Goal: Transaction & Acquisition: Book appointment/travel/reservation

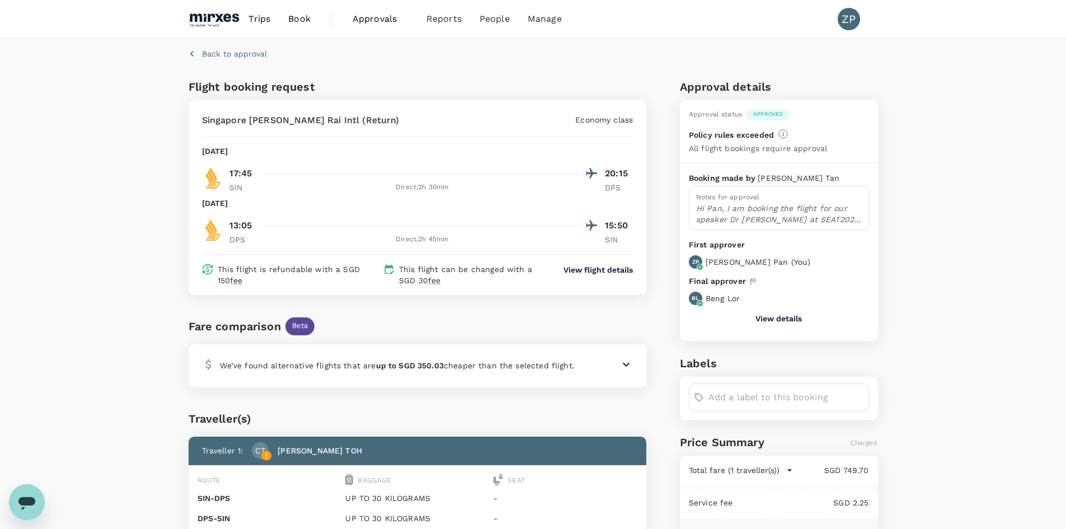
click at [262, 19] on span "Trips" at bounding box center [259, 18] width 22 height 13
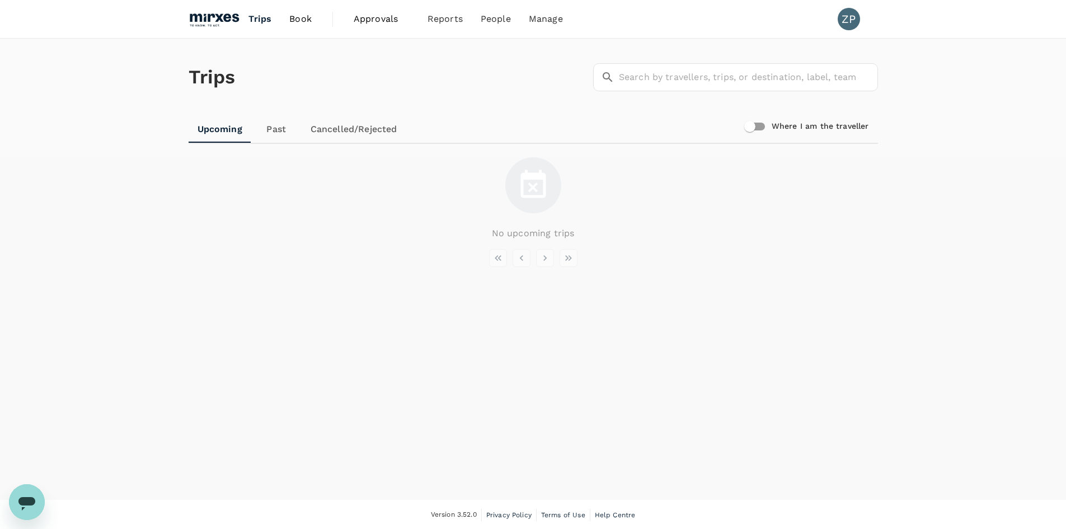
click at [315, 17] on link "Book" at bounding box center [300, 19] width 40 height 38
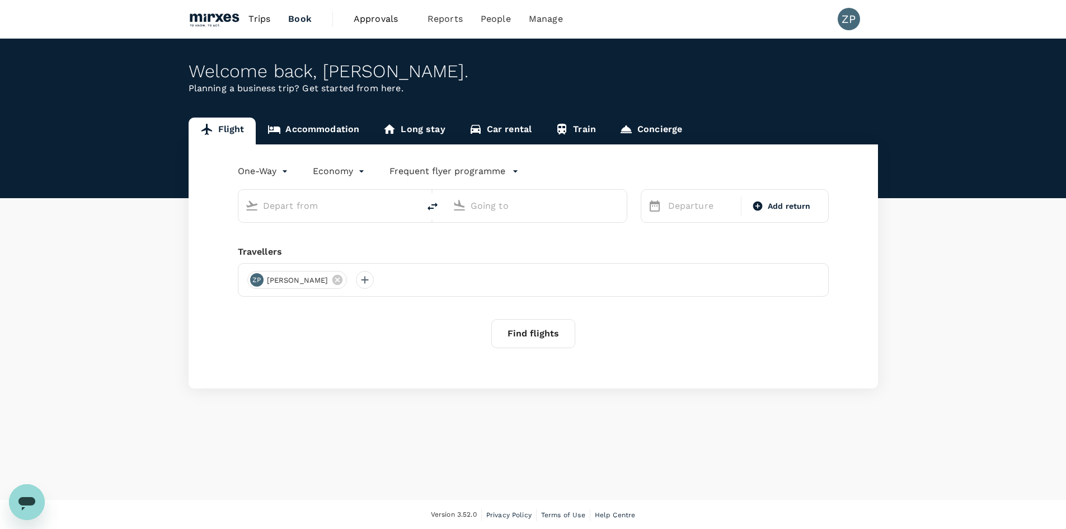
click at [329, 137] on link "Accommodation" at bounding box center [313, 130] width 115 height 27
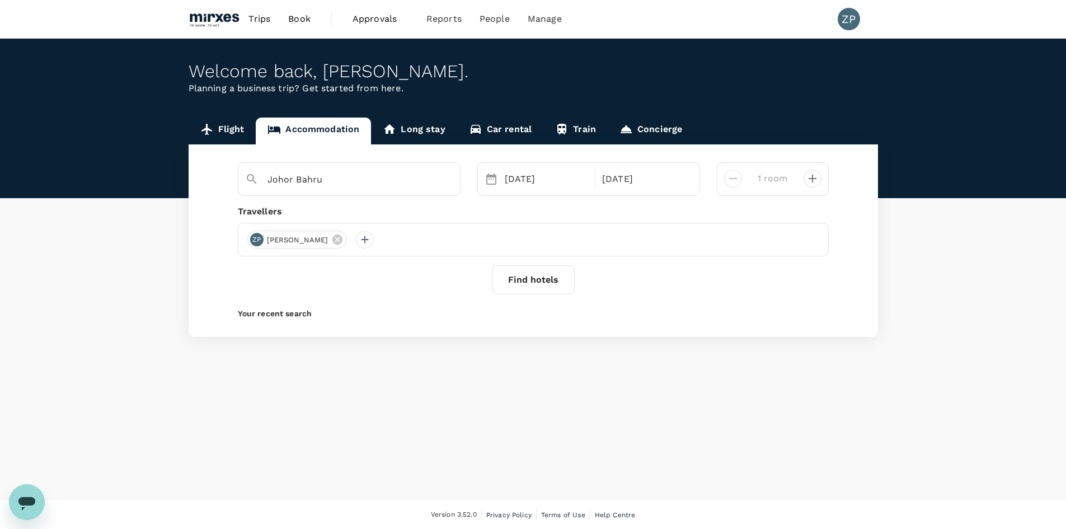
click at [535, 189] on div "25 Sep" at bounding box center [546, 179] width 93 height 22
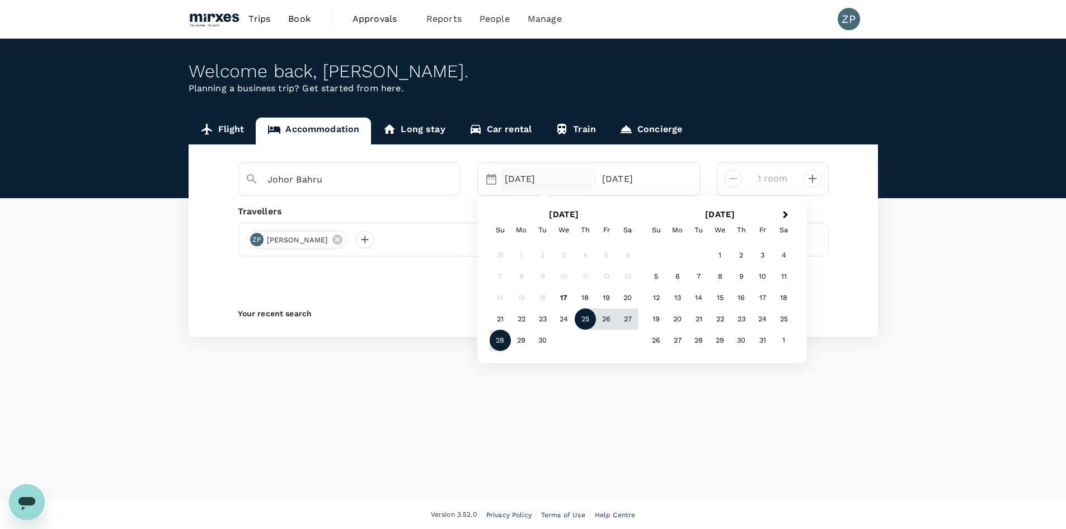
click at [585, 322] on div "25" at bounding box center [584, 318] width 21 height 21
click at [627, 323] on div "27" at bounding box center [627, 318] width 21 height 21
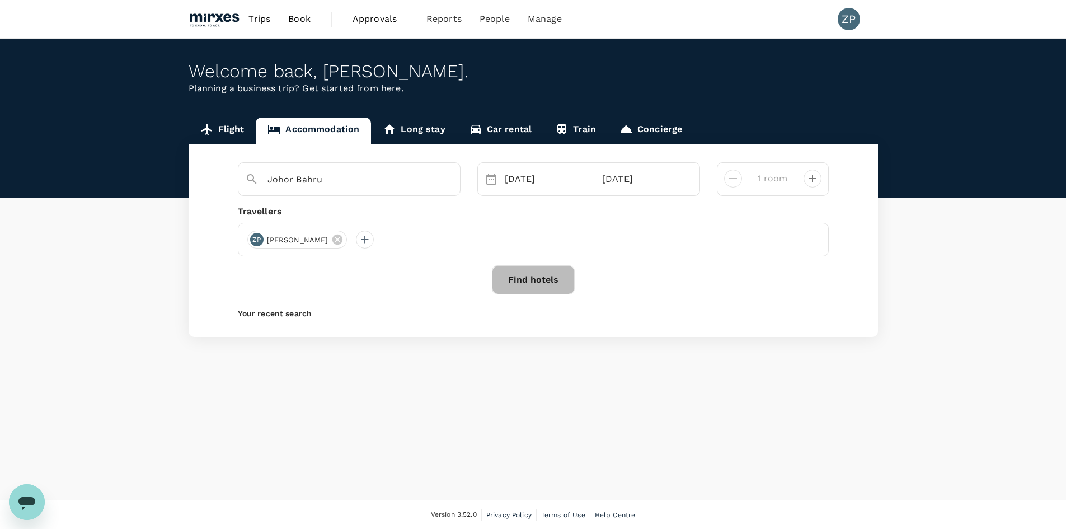
click at [549, 284] on button "Find hotels" at bounding box center [533, 279] width 83 height 29
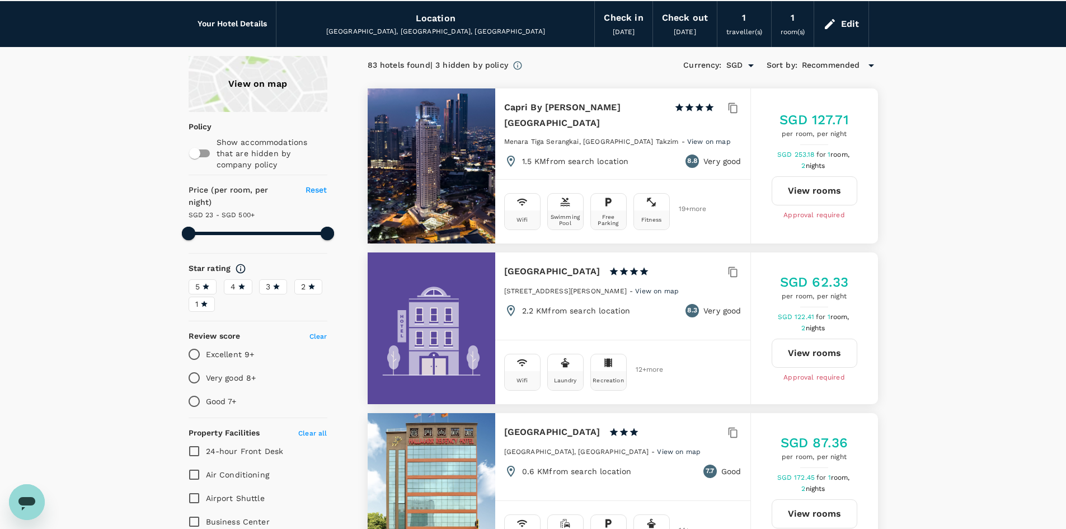
scroll to position [37, 0]
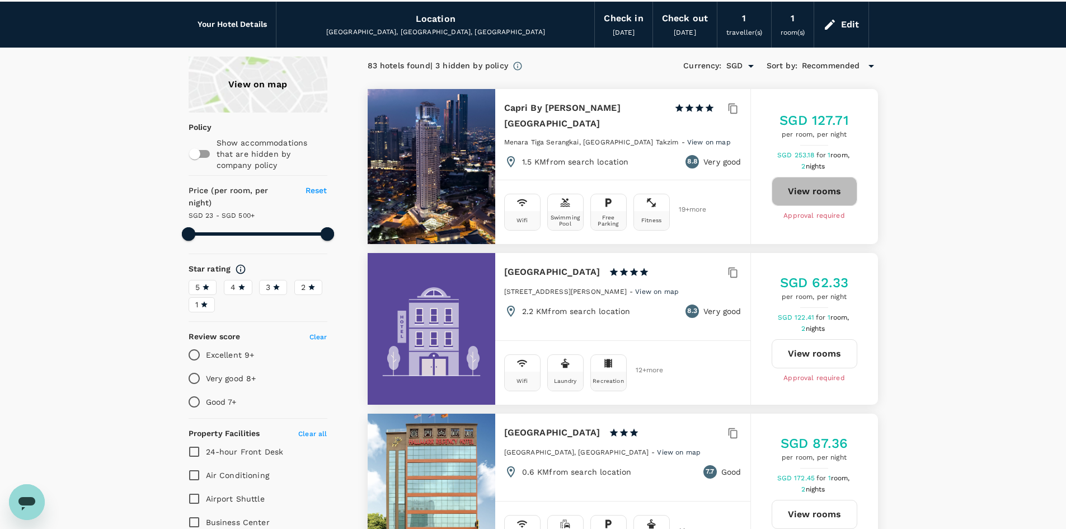
click at [798, 190] on button "View rooms" at bounding box center [814, 191] width 86 height 29
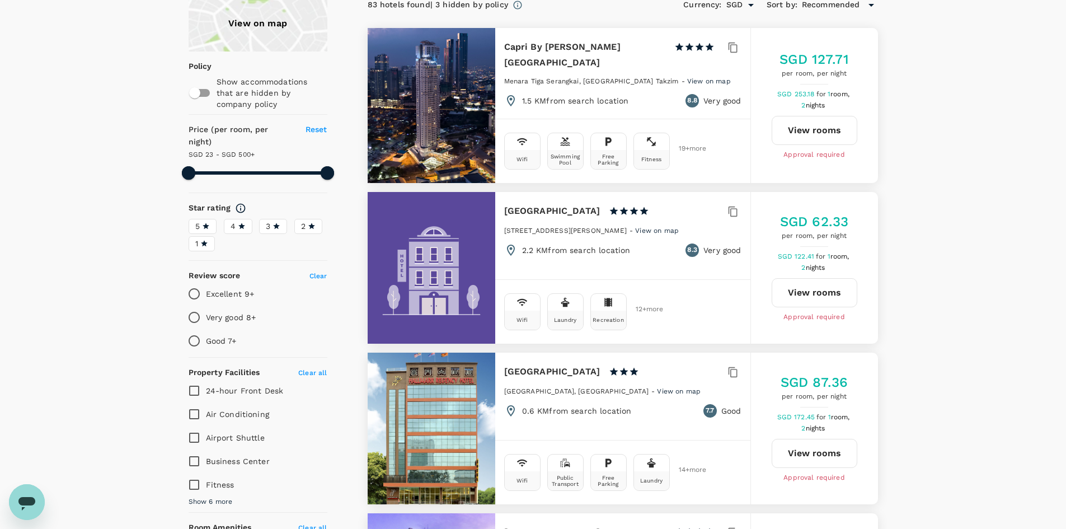
scroll to position [98, 0]
type input "499.6"
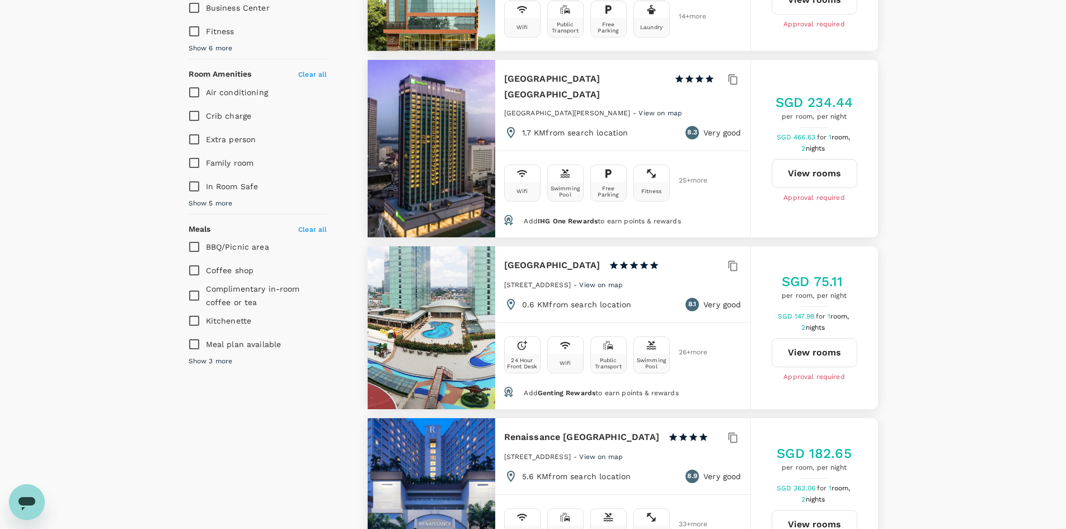
scroll to position [552, 0]
click at [812, 341] on button "View rooms" at bounding box center [814, 351] width 86 height 29
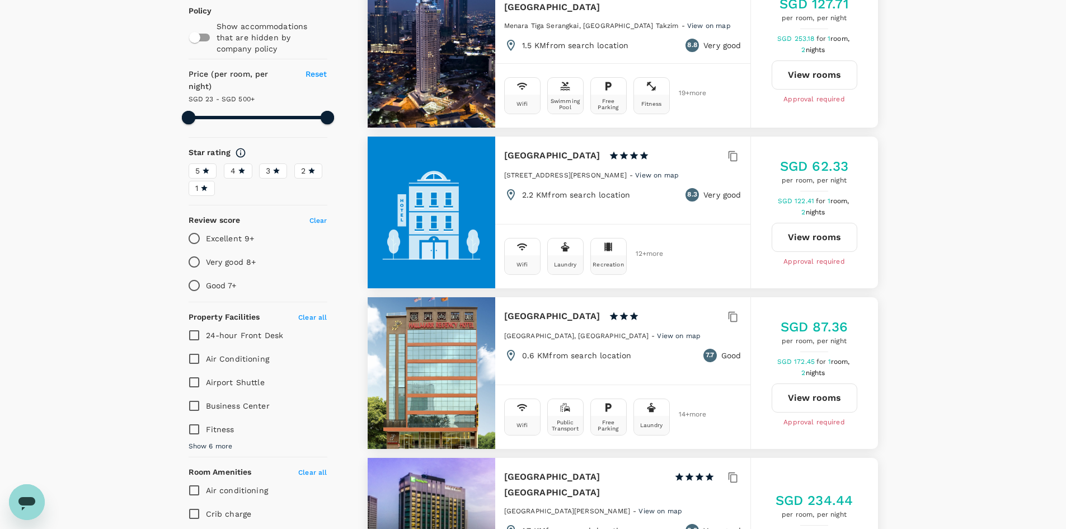
scroll to position [0, 0]
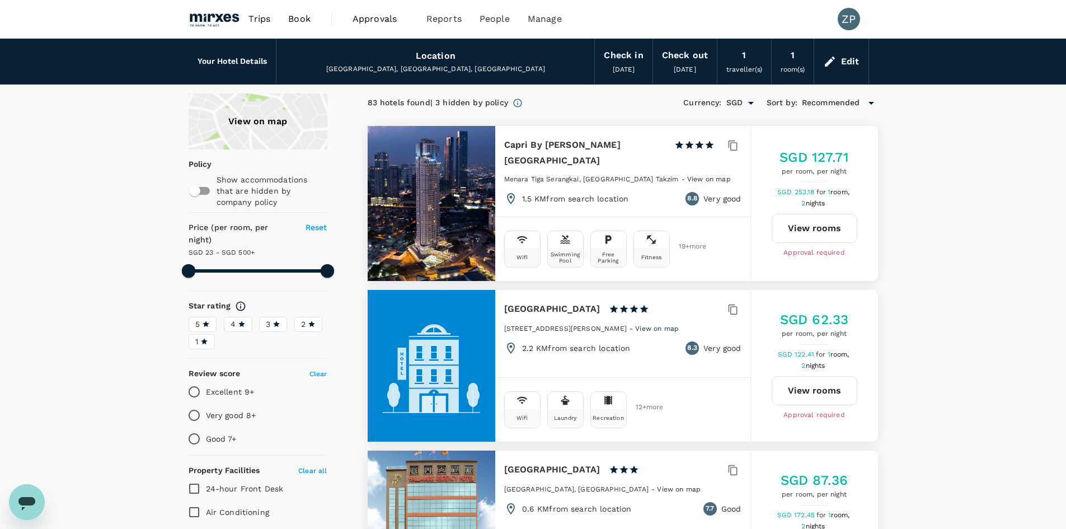
click at [478, 50] on div "Location Johor Bahru, Johor, Malaysia" at bounding box center [435, 61] width 318 height 45
click at [442, 58] on div "Location" at bounding box center [436, 56] width 40 height 16
click at [266, 61] on h6 "Your Hotel Details" at bounding box center [232, 61] width 70 height 12
click at [845, 63] on div "Edit" at bounding box center [850, 62] width 18 height 16
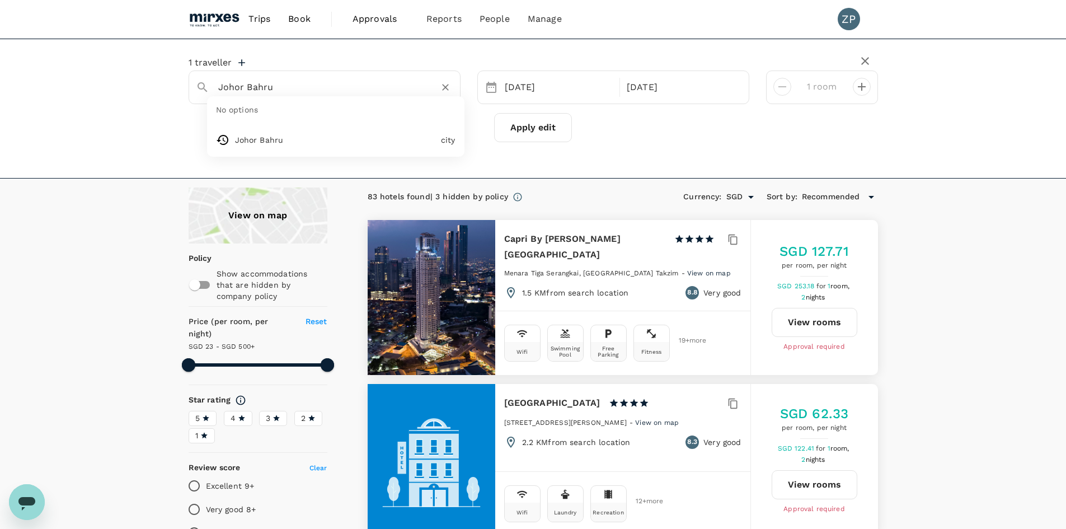
drag, startPoint x: 359, startPoint y: 92, endPoint x: 200, endPoint y: 69, distance: 161.1
click at [200, 69] on div "Johor Bahru" at bounding box center [320, 83] width 266 height 28
click at [303, 83] on input "Johor Bahru" at bounding box center [320, 86] width 204 height 17
paste input "Loft Suite Seaview"
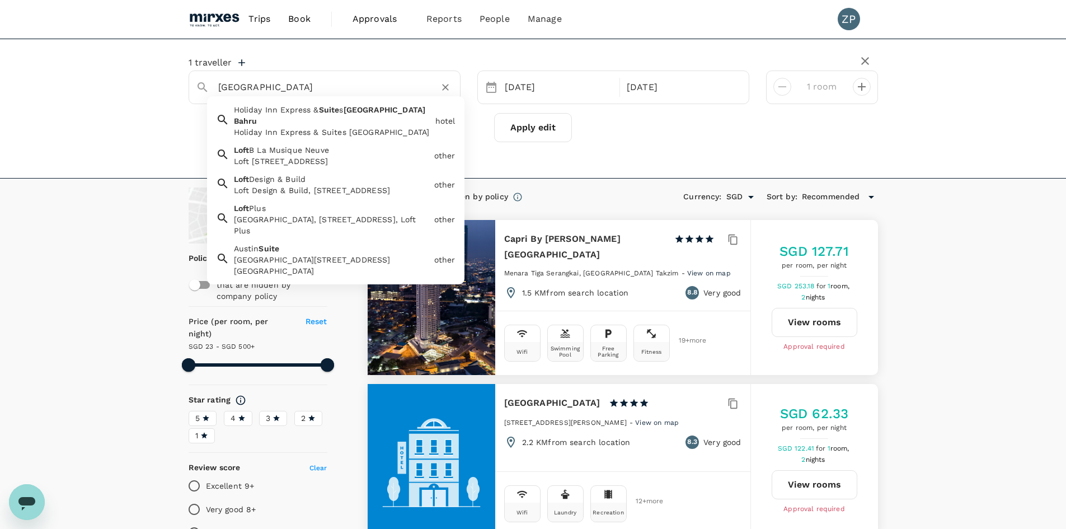
type input "Johor Bahru"
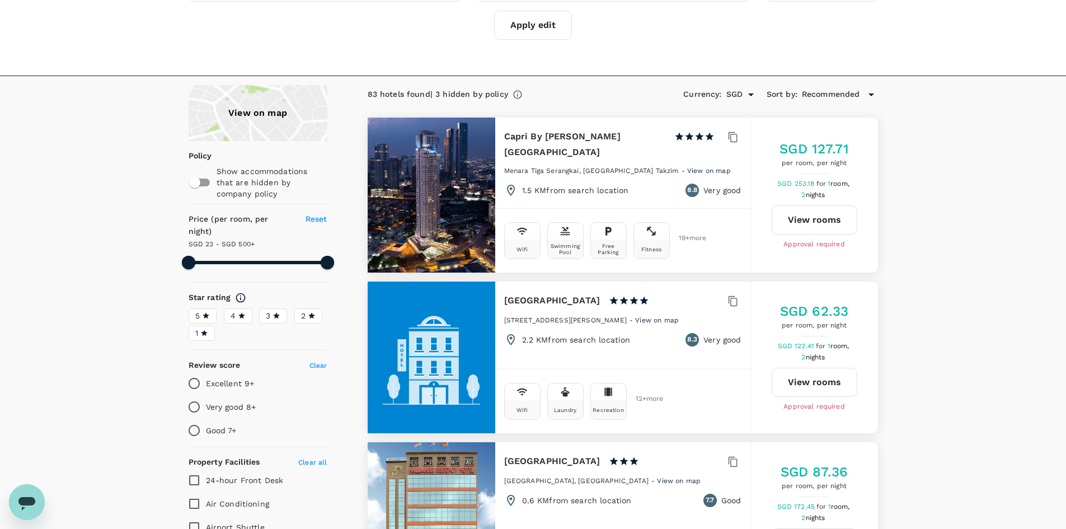
scroll to position [103, 0]
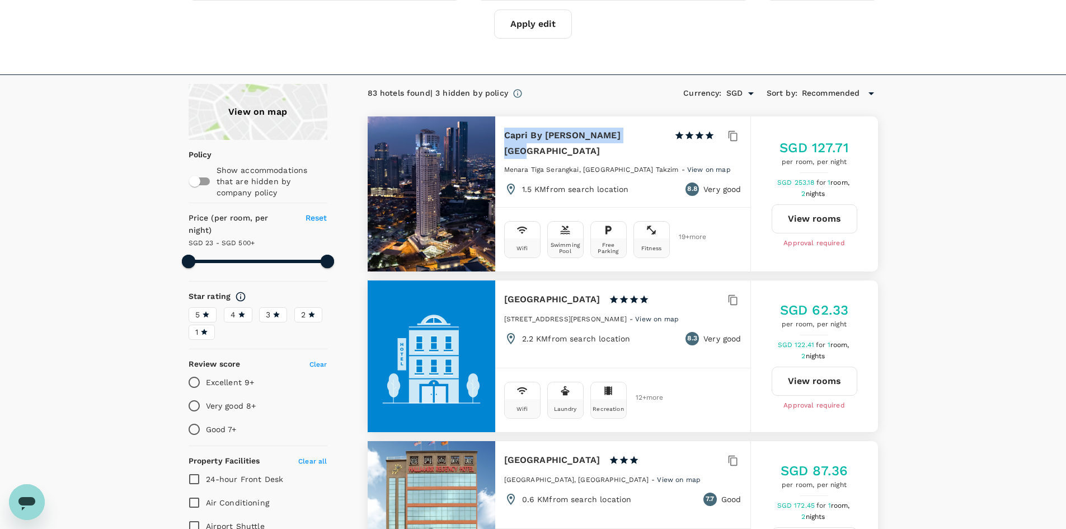
drag, startPoint x: 630, startPoint y: 136, endPoint x: 506, endPoint y: 138, distance: 123.6
click at [506, 138] on div "Capri By Fraser Johor Bahru 1 Star 2 Stars 3 Stars 4 Stars 5 Stars" at bounding box center [614, 143] width 220 height 31
copy h6 "Capri By Fraser Johor Bahru"
click at [808, 218] on button "View rooms" at bounding box center [814, 218] width 86 height 29
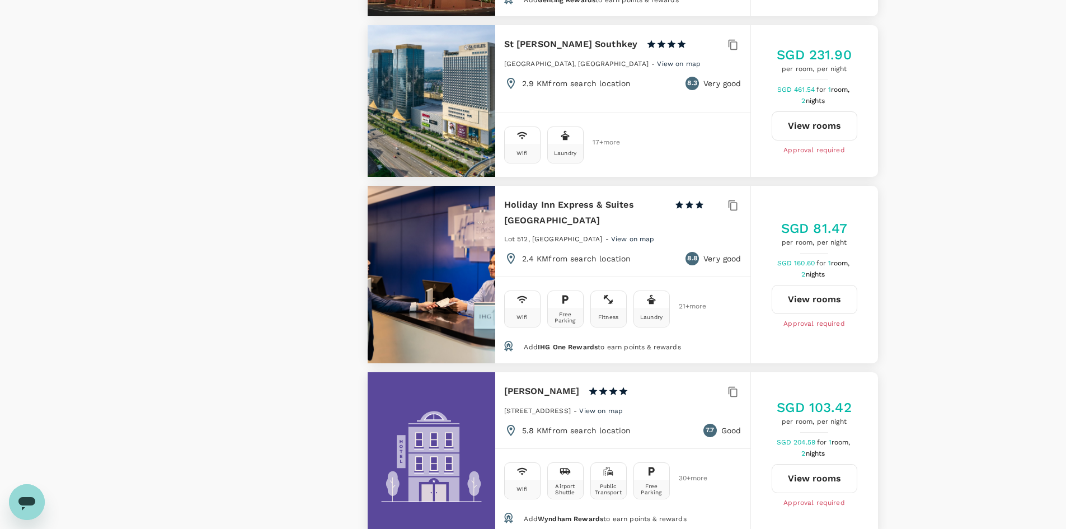
scroll to position [1396, 0]
click at [816, 284] on button "View rooms" at bounding box center [814, 298] width 86 height 29
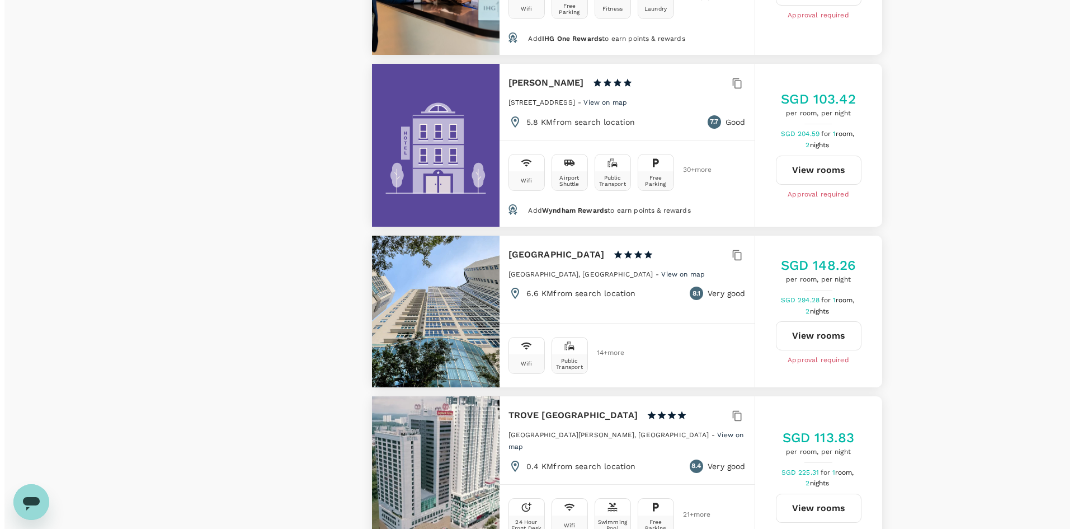
scroll to position [1704, 0]
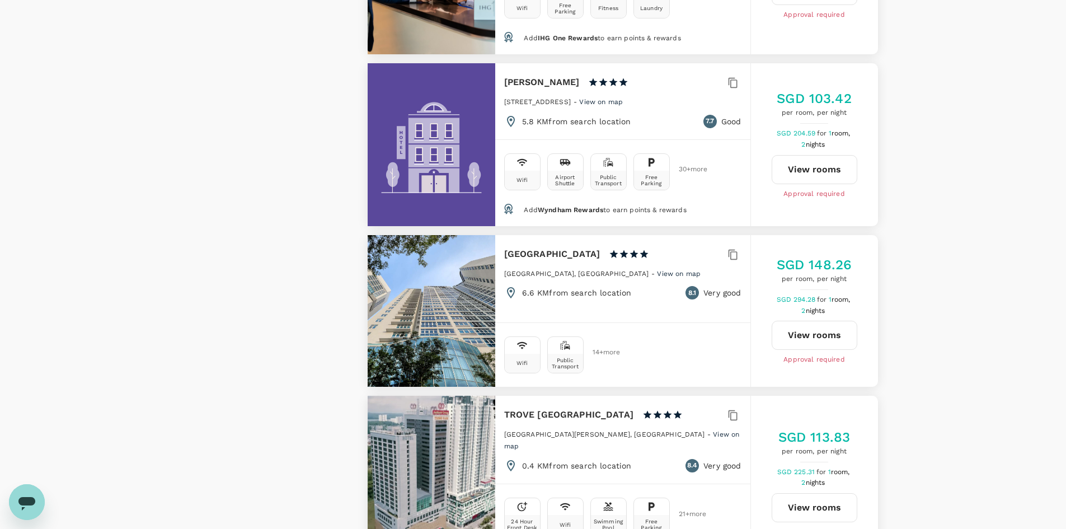
type input "499.6"
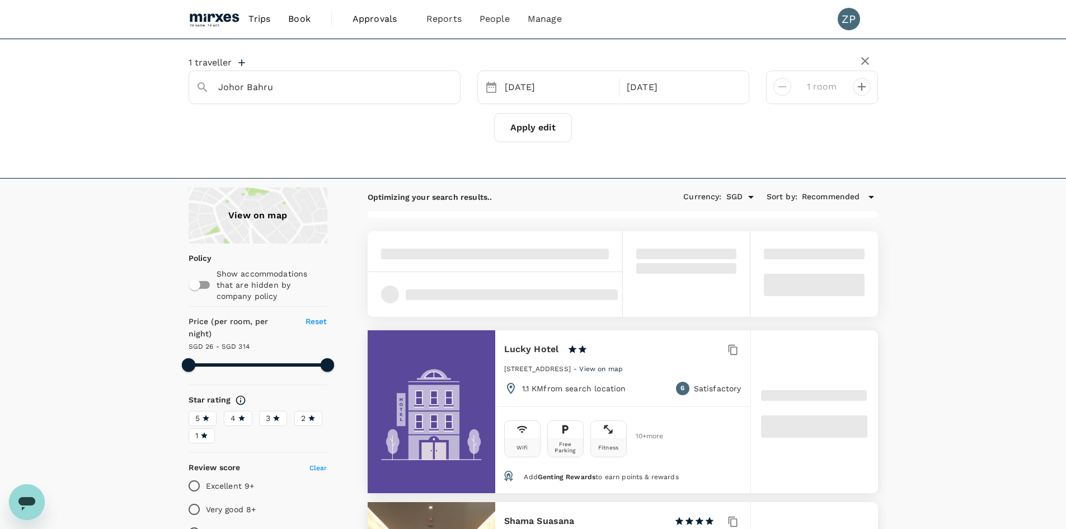
type input "Johor Bahru"
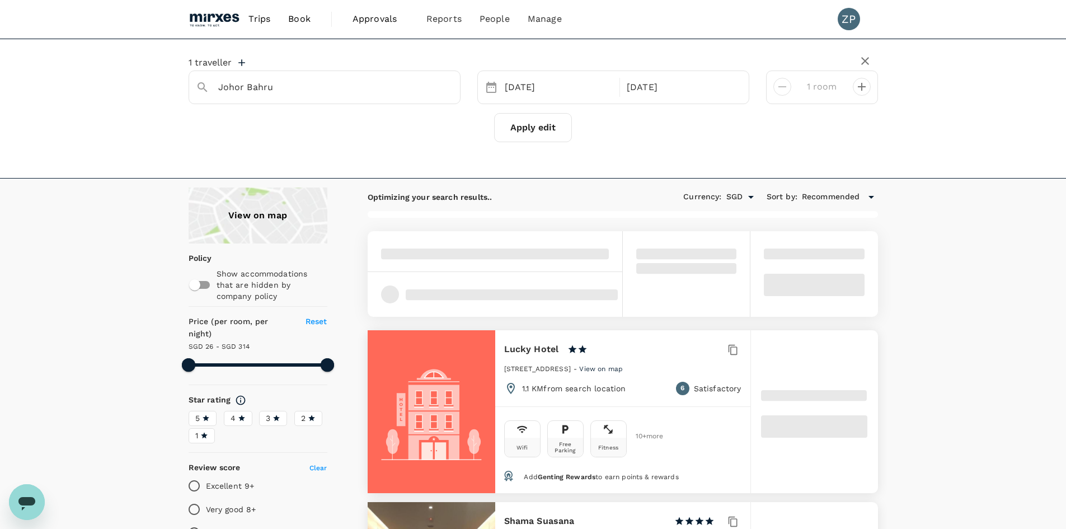
type input "313.6"
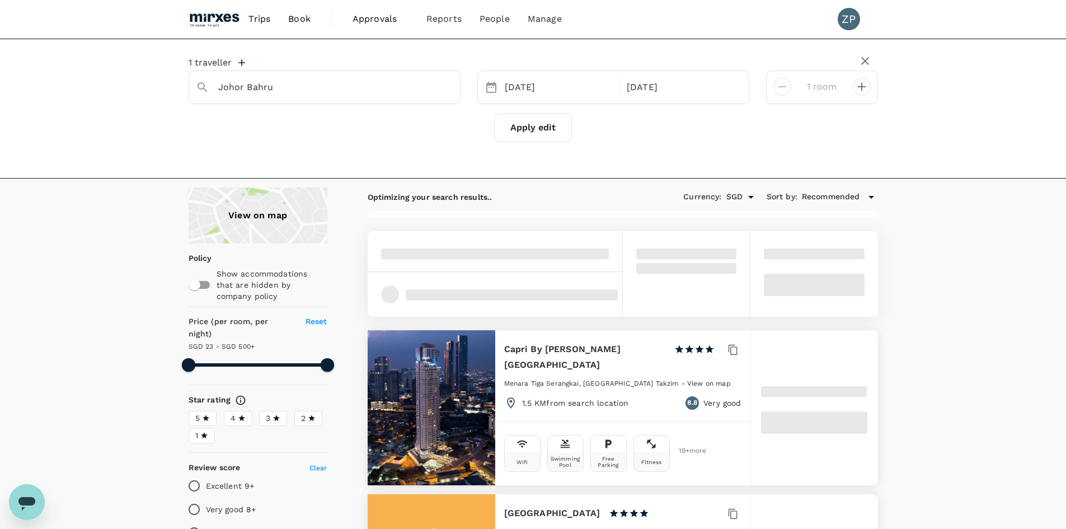
type input "22.6"
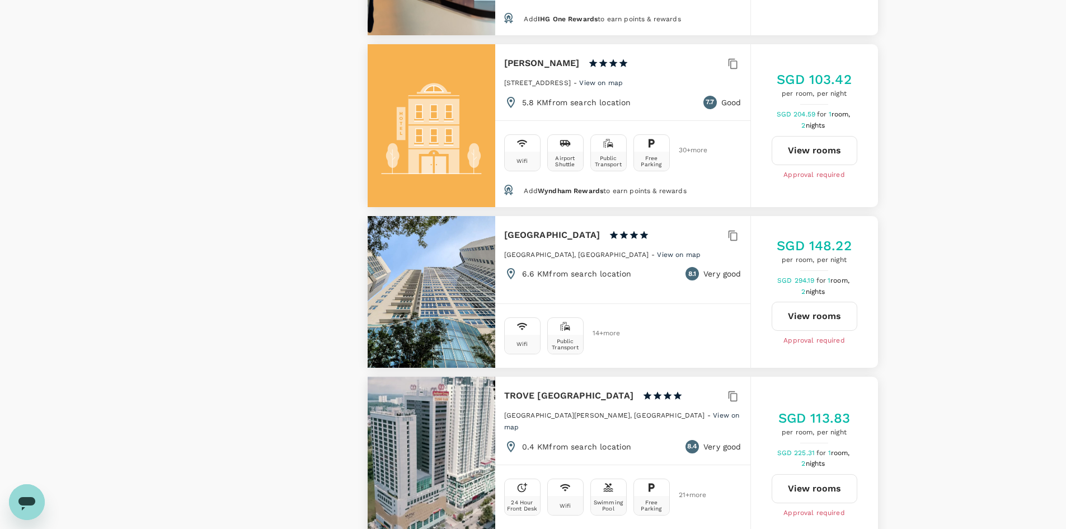
scroll to position [1725, 0]
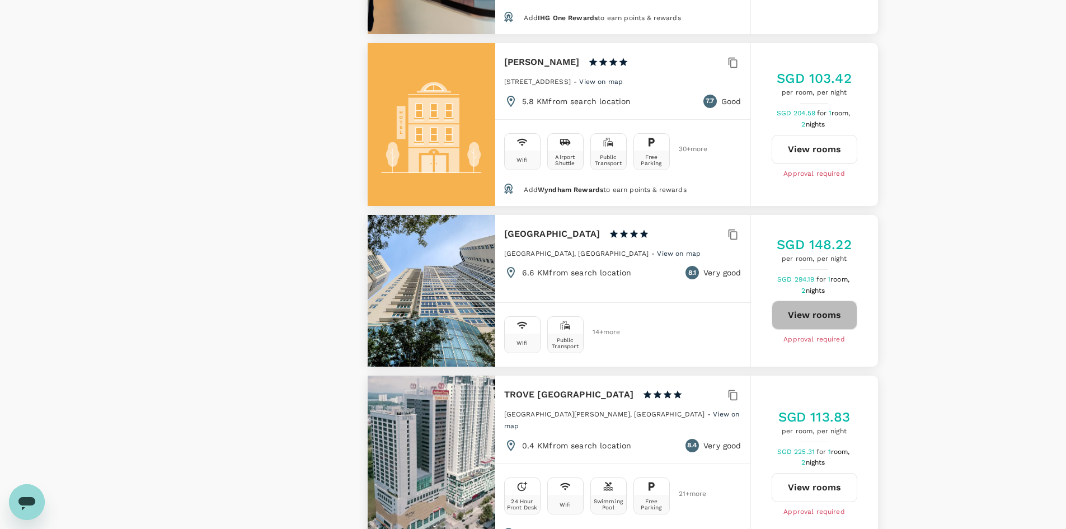
click at [797, 300] on button "View rooms" at bounding box center [814, 314] width 86 height 29
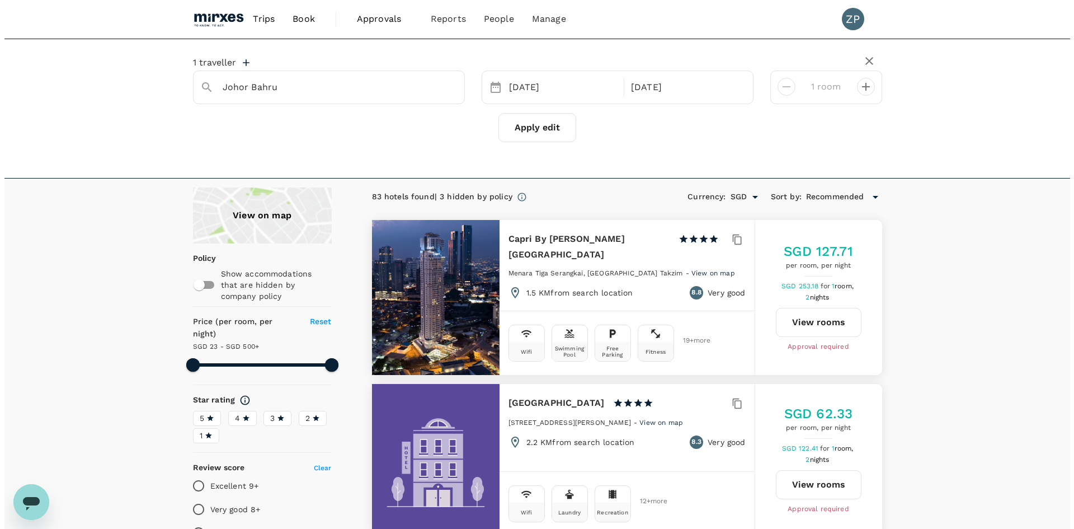
scroll to position [116, 0]
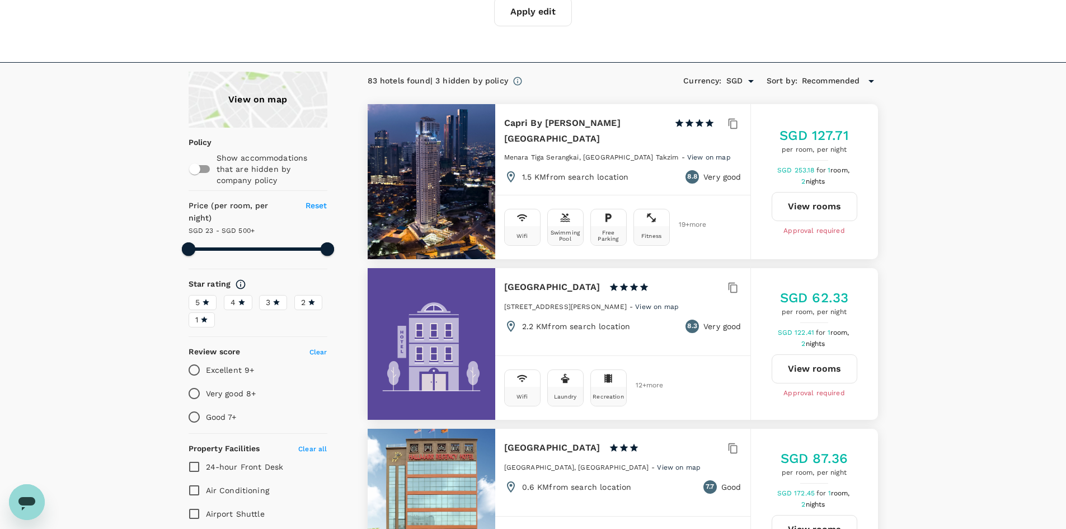
type input "499.6"
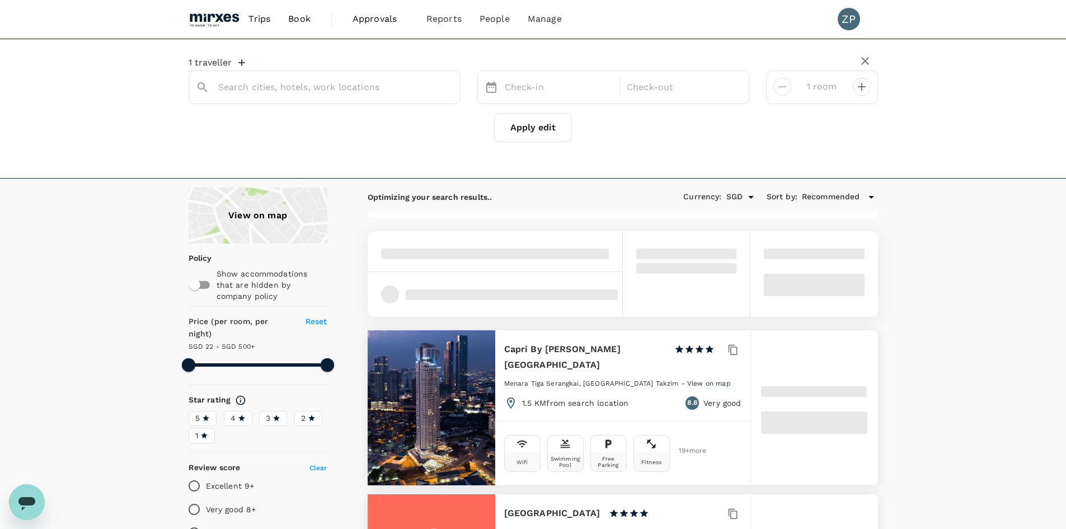
type input "Johor Bahru"
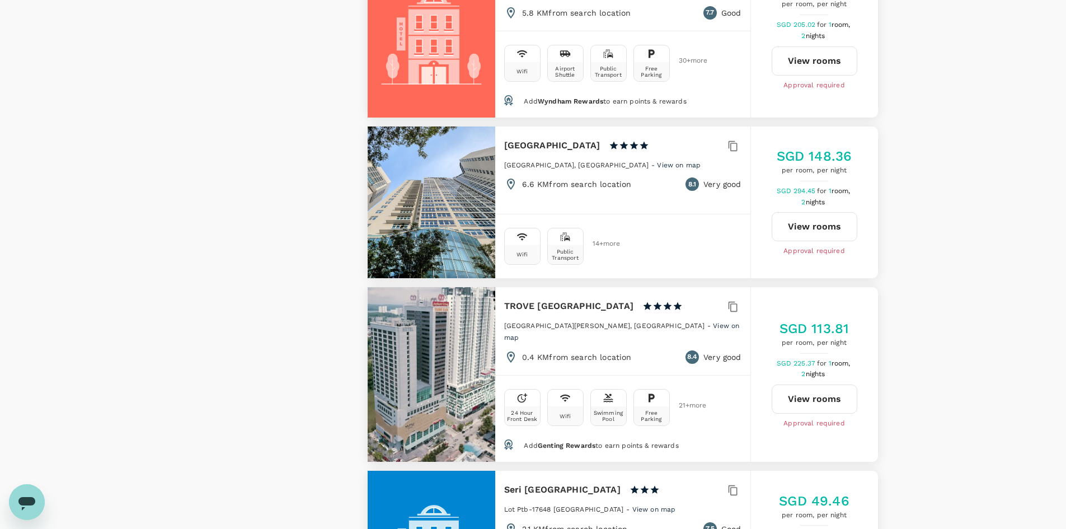
scroll to position [1814, 0]
drag, startPoint x: 592, startPoint y: 274, endPoint x: 503, endPoint y: 275, distance: 89.0
click at [504, 298] on div "TROVE Johor Bahru 1 Star 2 Stars 3 Stars 4 Stars 5 Stars" at bounding box center [598, 306] width 189 height 16
copy h6 "TROVE Johor Bahru"
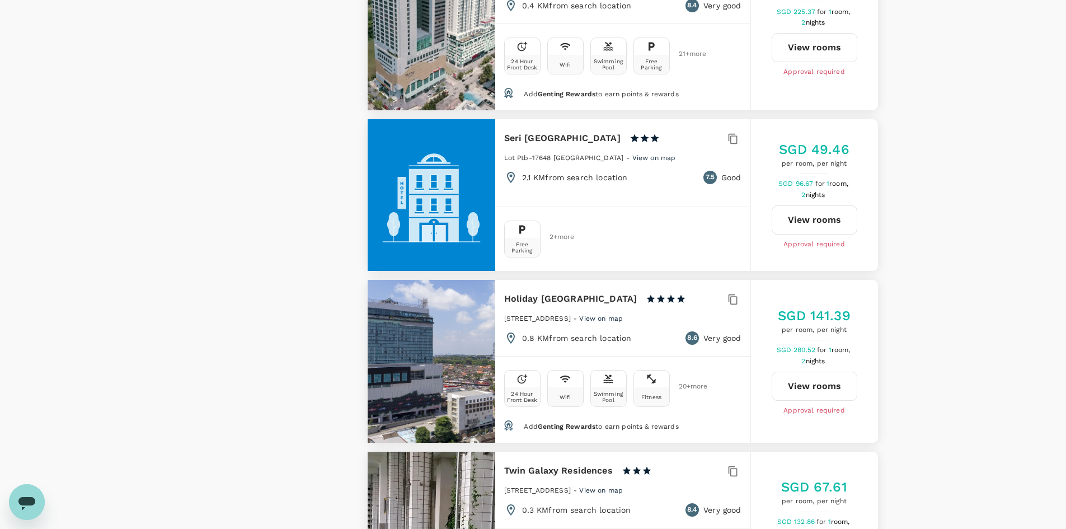
scroll to position [2166, 0]
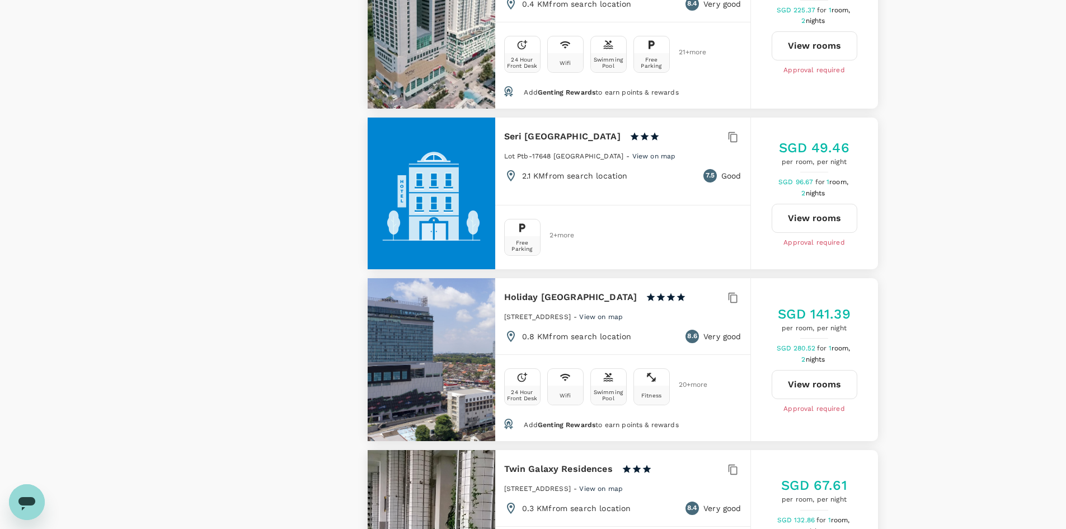
drag, startPoint x: 533, startPoint y: 269, endPoint x: 502, endPoint y: 251, distance: 35.6
click at [502, 278] on div "Holiday Villa Johor Bahru City Centre 1 Star 2 Stars 3 Stars 4 Stars 5 Stars 26…" at bounding box center [622, 316] width 255 height 76
copy h6 "Holiday Villa Johor Bahru City Centre"
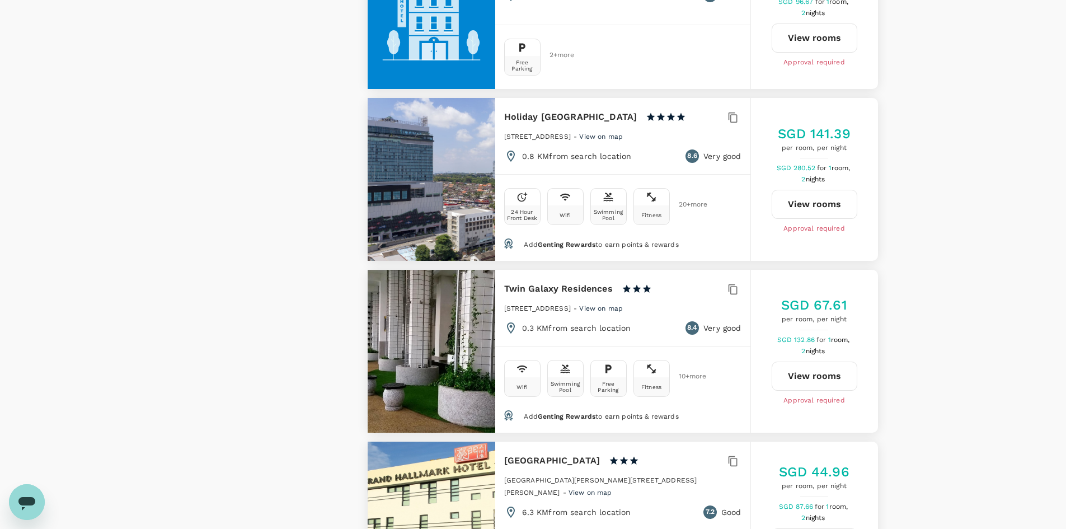
scroll to position [2347, 0]
drag, startPoint x: 614, startPoint y: 257, endPoint x: 500, endPoint y: 260, distance: 114.2
click at [500, 269] on div "Twin Galaxy Residences 1 Star 2 Stars 3 Stars 4 Stars 5 Stars 2707 Block C,Twin…" at bounding box center [622, 307] width 255 height 76
copy h6 "Twin Galaxy Residences"
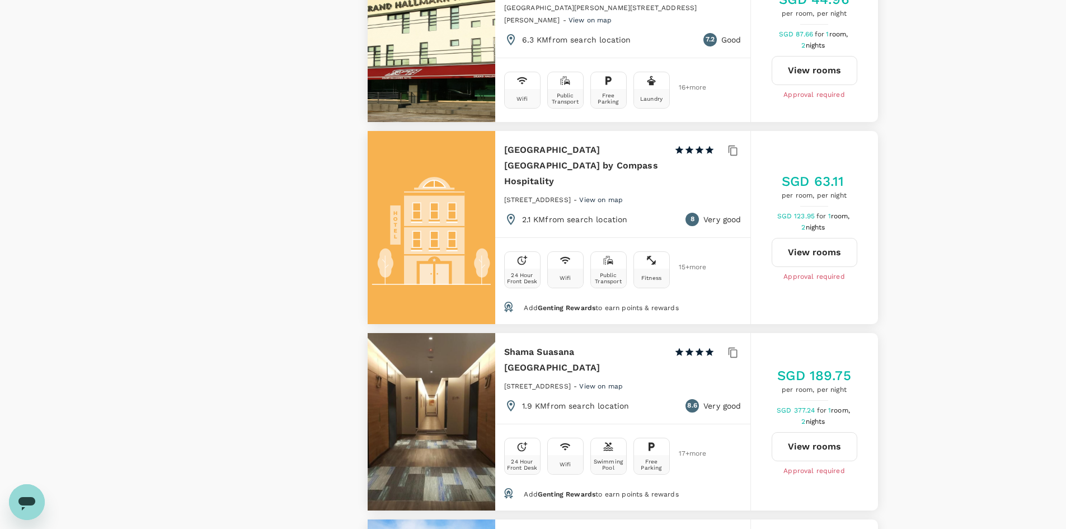
scroll to position [2819, 0]
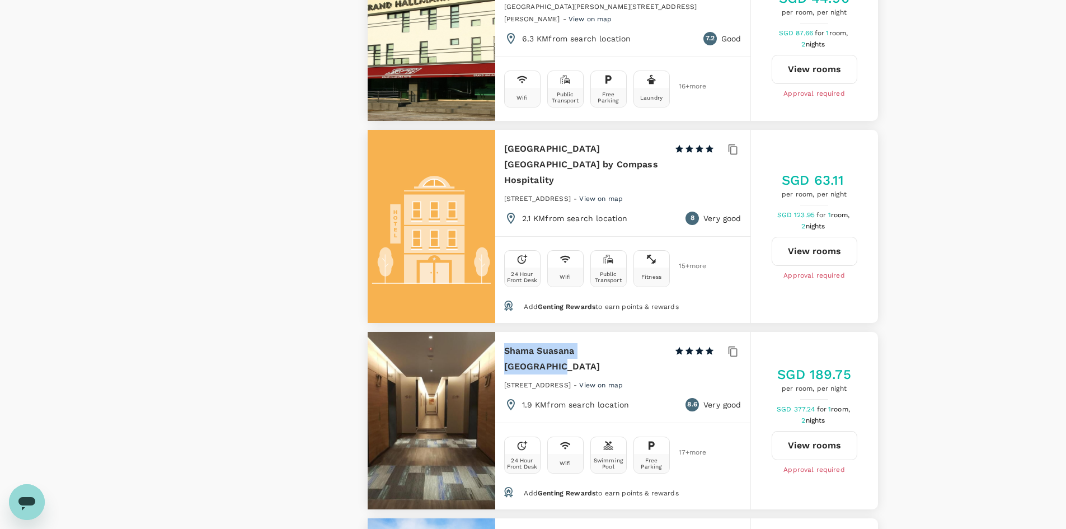
drag, startPoint x: 633, startPoint y: 304, endPoint x: 503, endPoint y: 308, distance: 129.8
click at [503, 332] on div "Shama Suasana Johor Bahru 1 Star 2 Stars 3 Stars 4 Stars 5 Stars 82C Jalan Trus…" at bounding box center [622, 377] width 255 height 91
copy h6 "Shama Suasana [GEOGRAPHIC_DATA]"
click at [819, 431] on button "View rooms" at bounding box center [814, 445] width 86 height 29
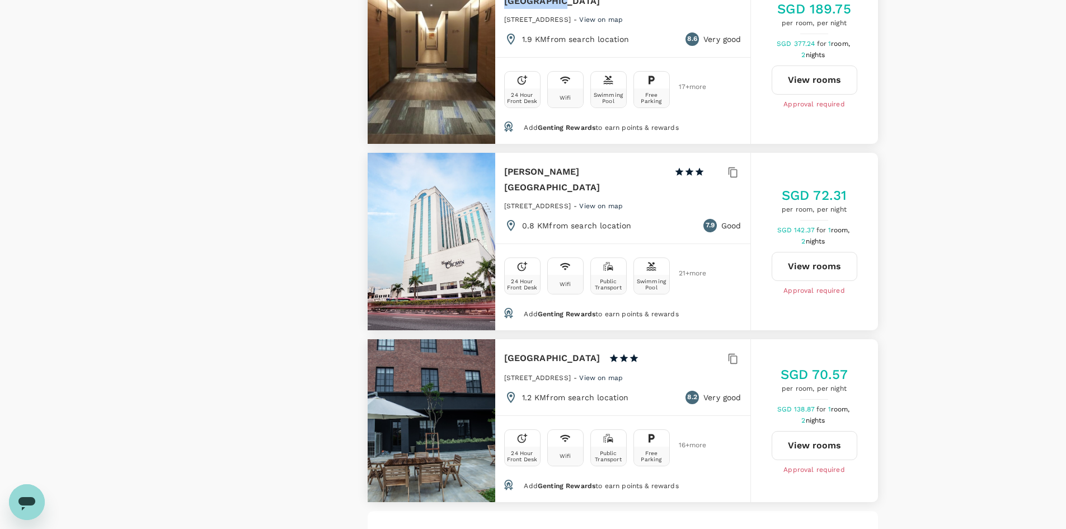
scroll to position [3301, 0]
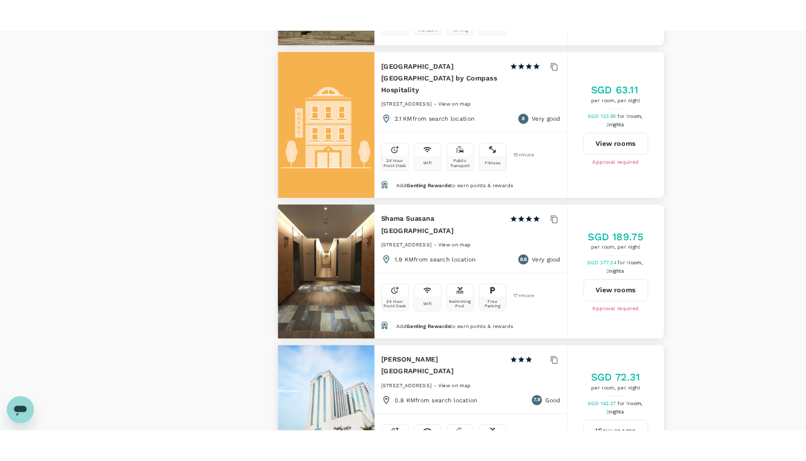
scroll to position [2920, 0]
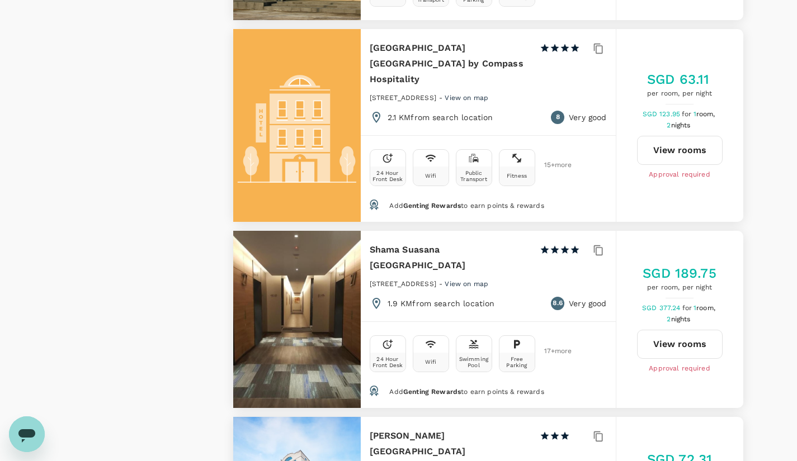
type input "499.62"
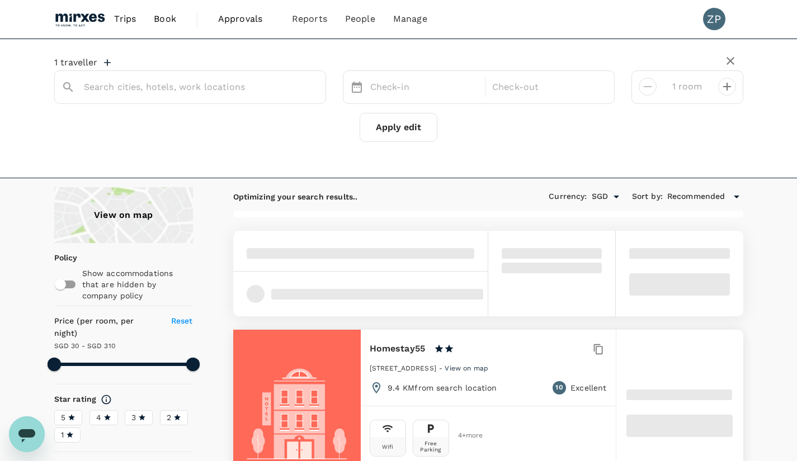
type input "Johor Bahru"
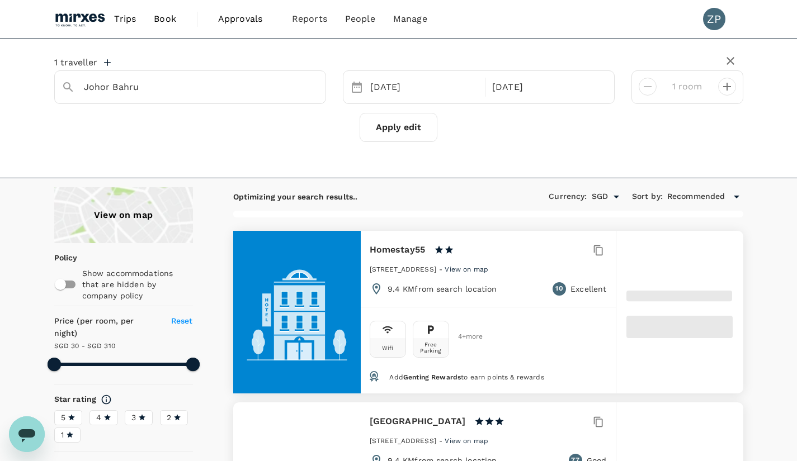
type input "309.66"
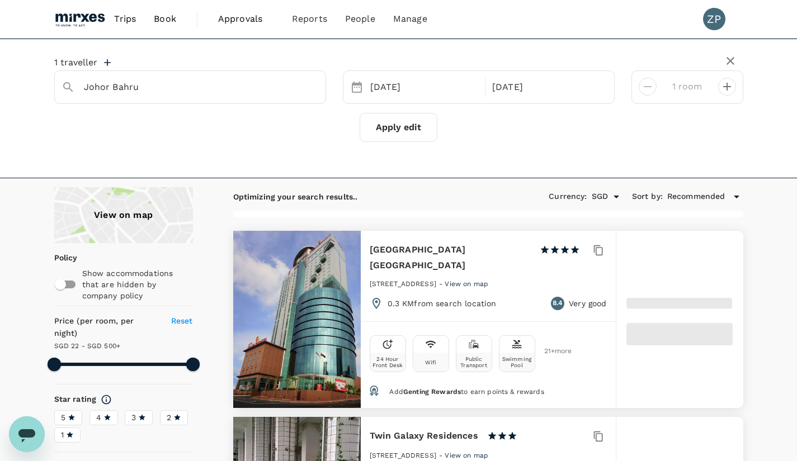
type input "21.66"
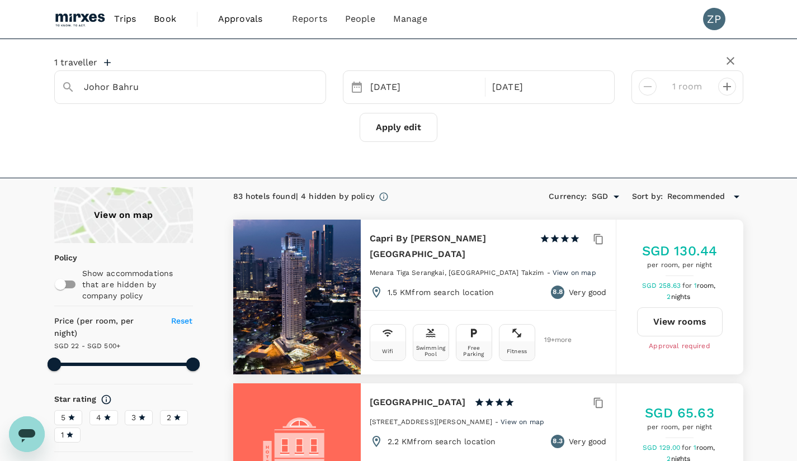
type input "499.66"
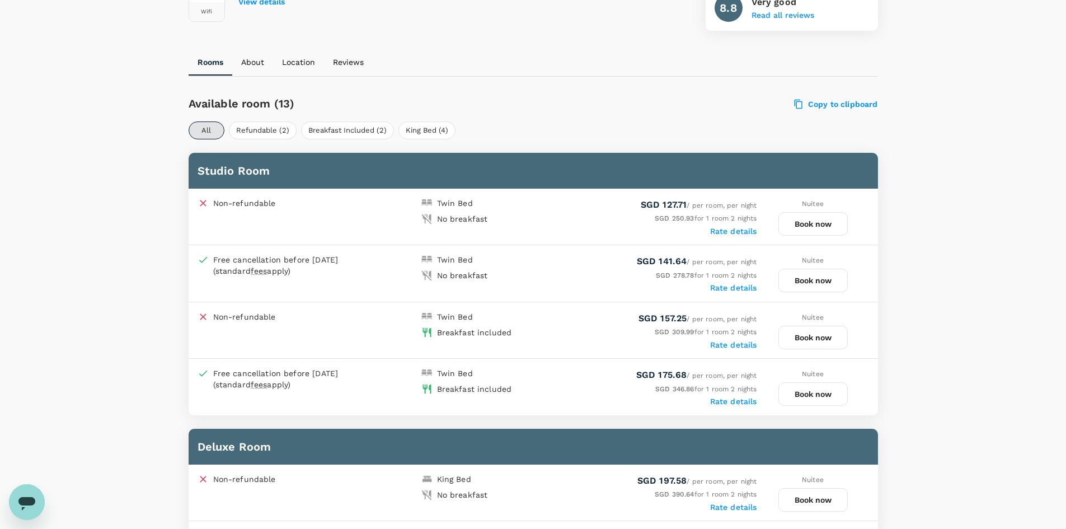
scroll to position [460, 0]
click at [258, 267] on span "fees" at bounding box center [259, 270] width 17 height 9
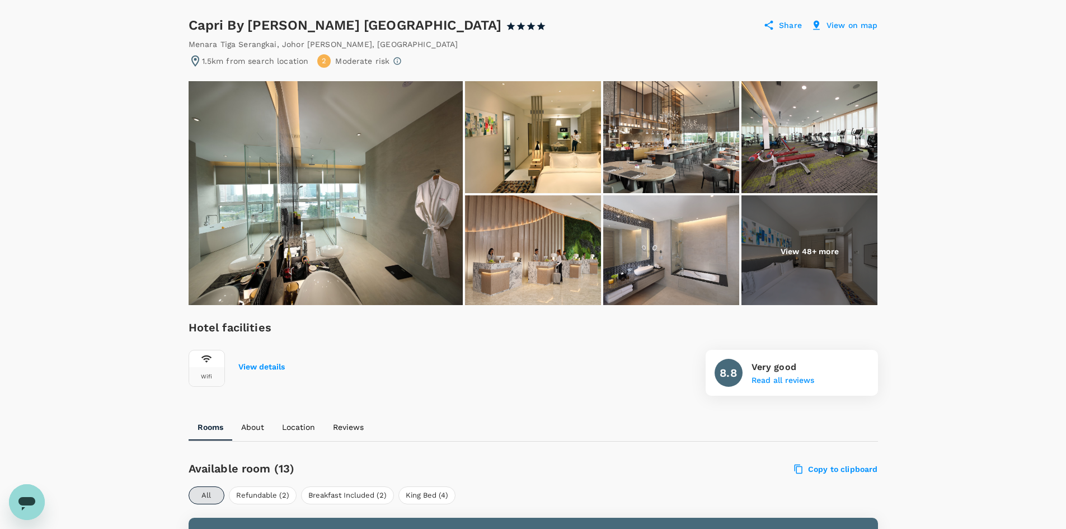
scroll to position [0, 0]
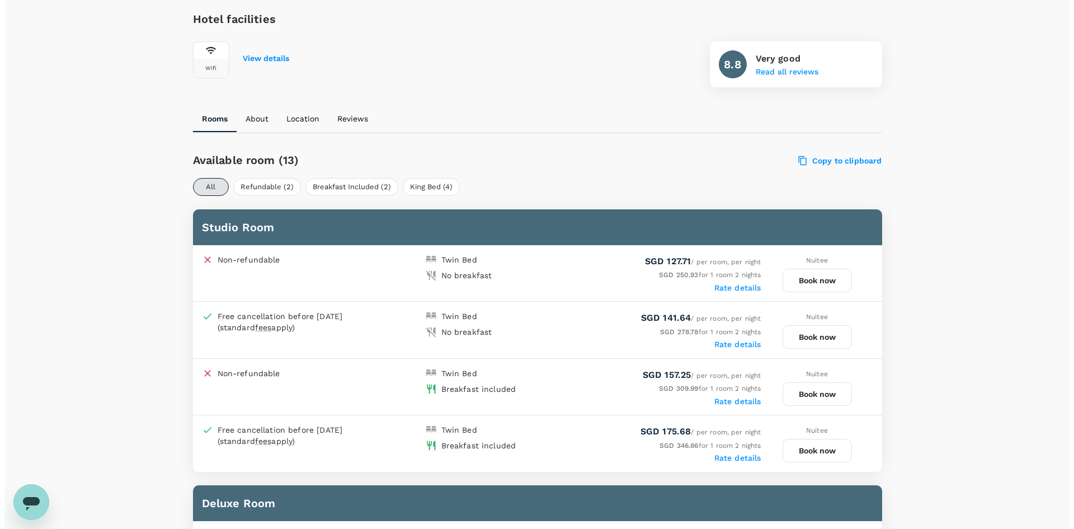
scroll to position [404, 0]
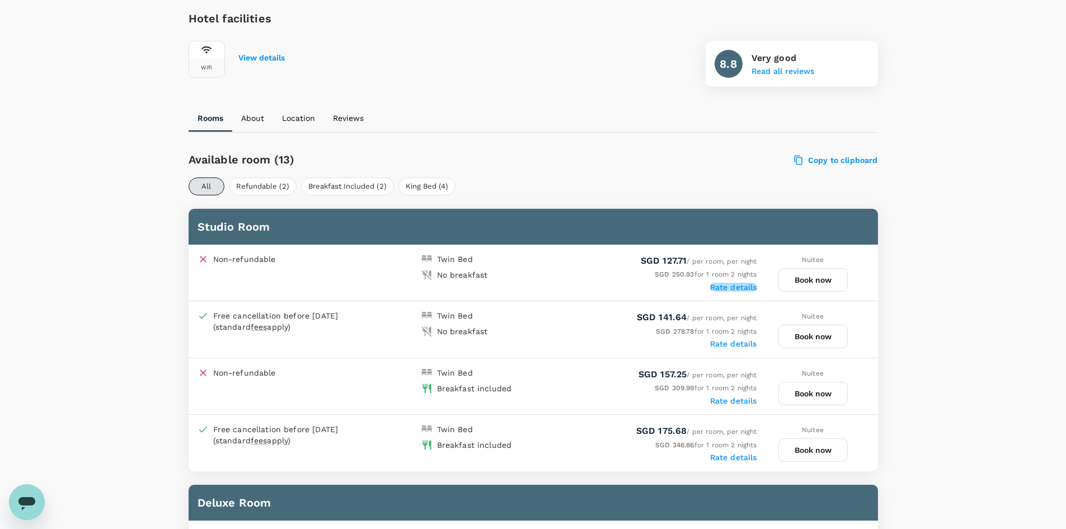
click at [724, 288] on label "Rate details" at bounding box center [733, 286] width 47 height 9
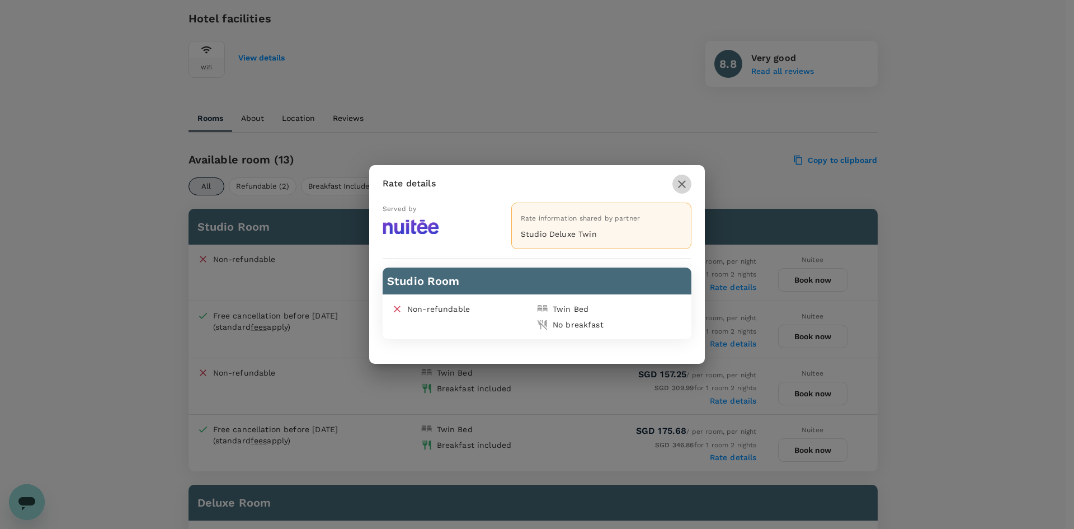
click at [684, 182] on icon "button" at bounding box center [682, 184] width 8 height 8
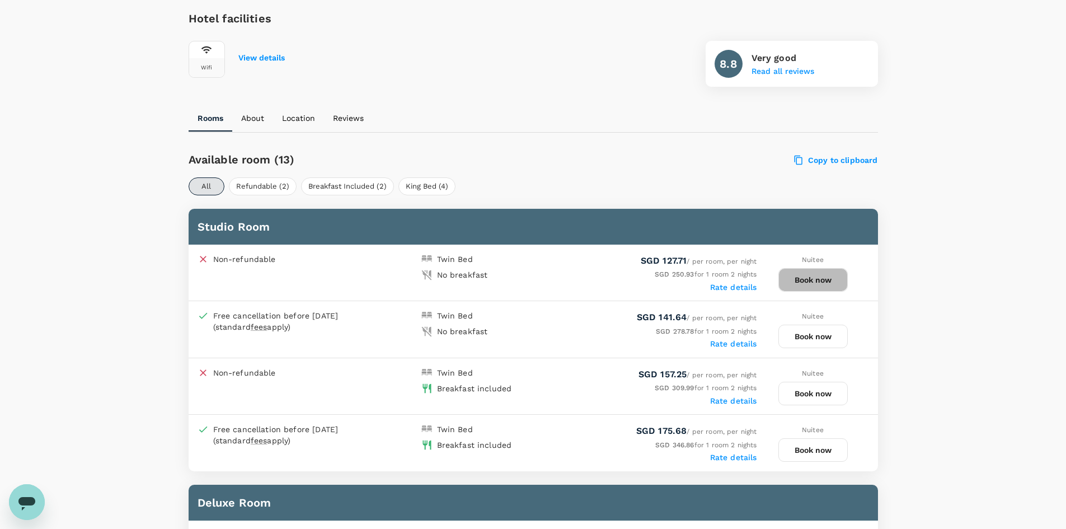
click at [812, 284] on button "Book now" at bounding box center [812, 279] width 69 height 23
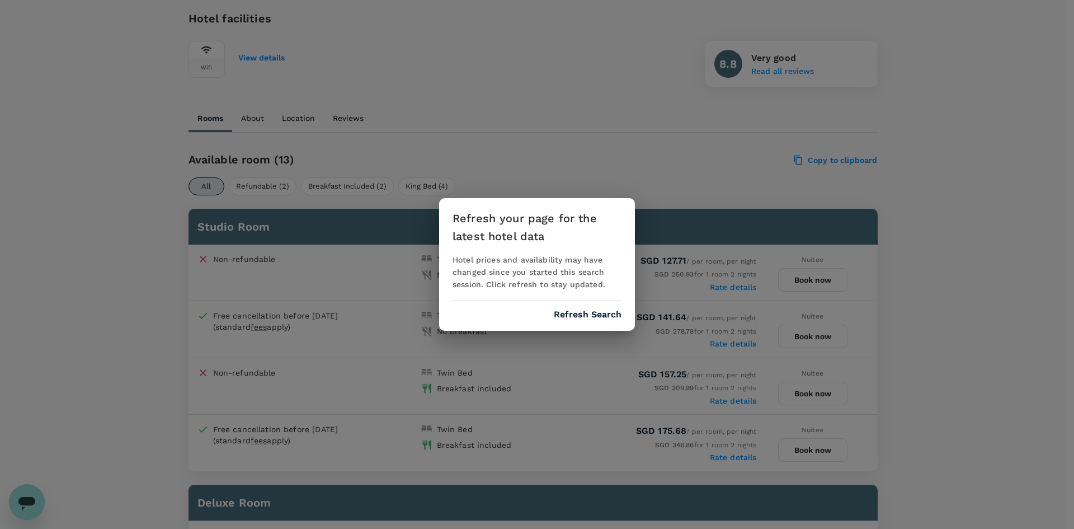
click at [579, 338] on div "Refresh your page for the latest hotel data Hotel prices and availability may h…" at bounding box center [537, 264] width 1074 height 529
click at [595, 309] on button "Refresh Search" at bounding box center [588, 314] width 68 height 10
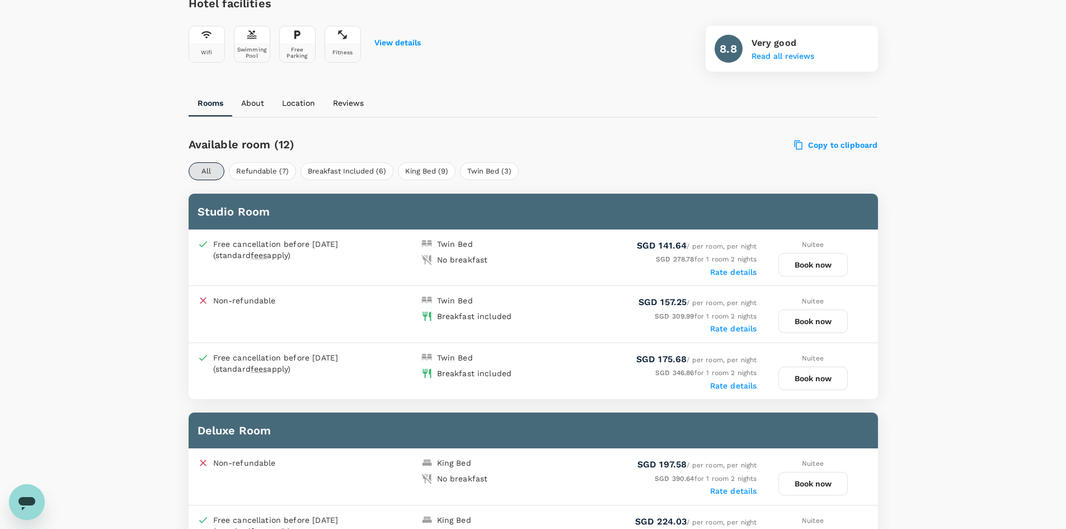
scroll to position [420, 0]
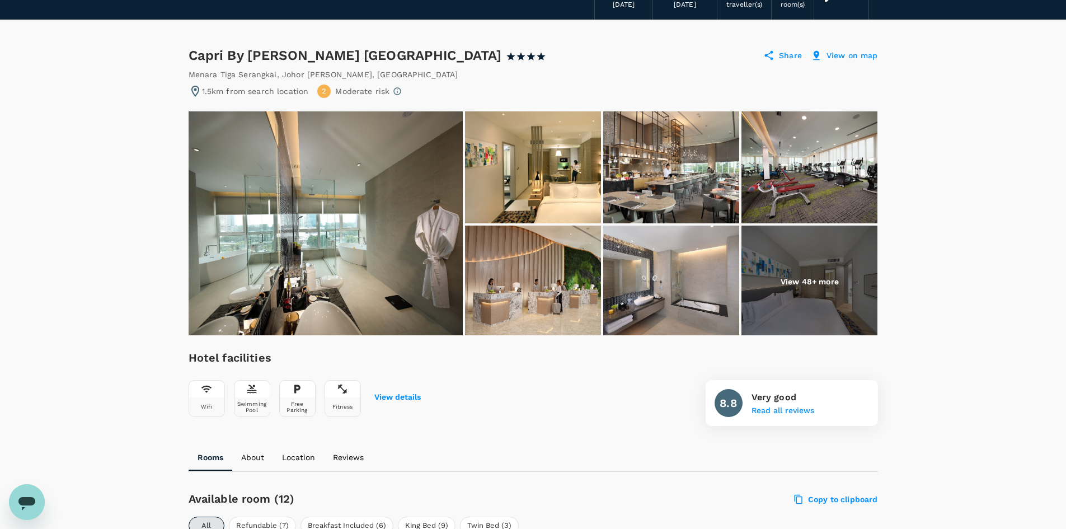
scroll to position [0, 0]
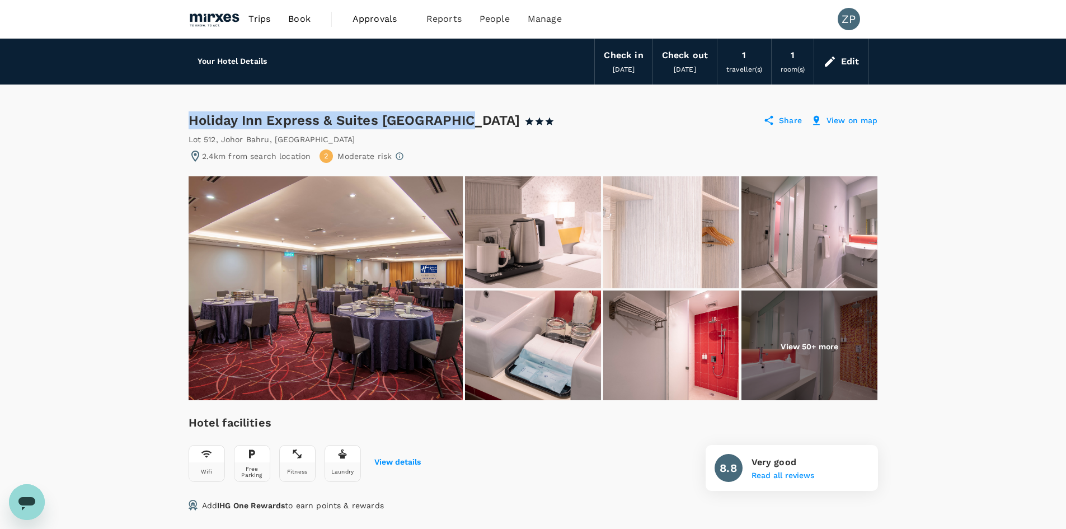
drag, startPoint x: 191, startPoint y: 119, endPoint x: 463, endPoint y: 120, distance: 271.9
click at [463, 120] on div "Holiday Inn Express & Suites Johor Bahru 1 Star 2 Stars 3 Stars 4 Stars 5 Stars" at bounding box center [382, 120] width 386 height 18
copy div "Holiday Inn Express & Suites Johor Bahru"
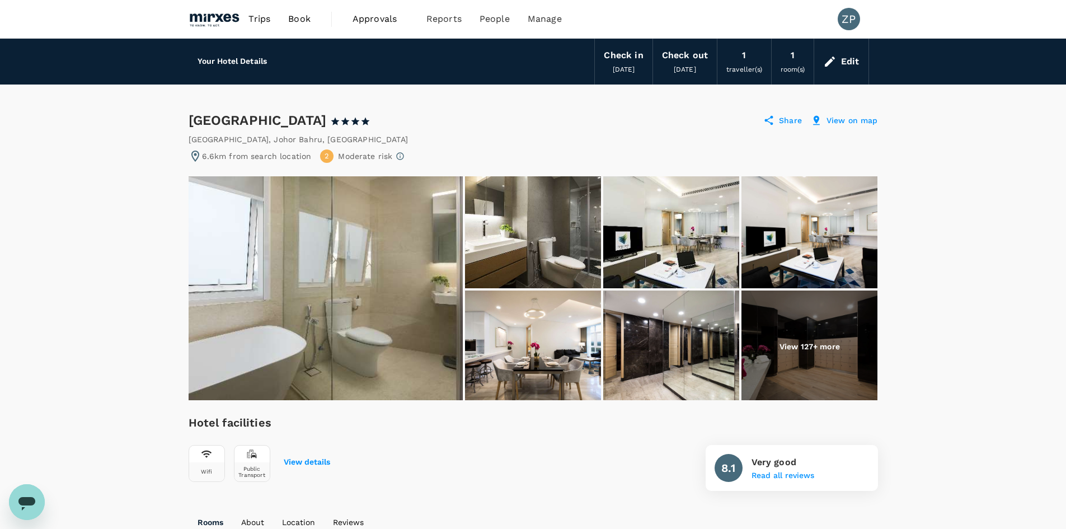
drag, startPoint x: 341, startPoint y: 119, endPoint x: 192, endPoint y: 119, distance: 148.8
click at [192, 119] on div "Pinetree Marina Resort 1 Star 2 Stars 3 Stars 4 Stars 5 Stars" at bounding box center [285, 120] width 192 height 18
copy div "Pinetree Marina Resort"
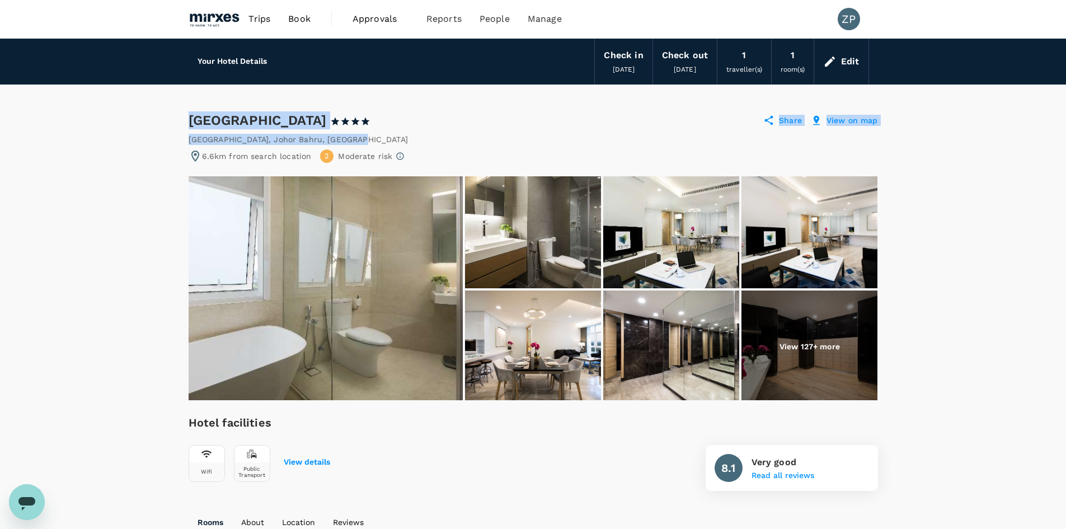
drag, startPoint x: 371, startPoint y: 139, endPoint x: 190, endPoint y: 116, distance: 182.7
click at [405, 126] on div "Pinetree Marina Resort 1 Star 2 Stars 3 Stars 4 Stars 5 Stars Share View on map" at bounding box center [533, 120] width 689 height 18
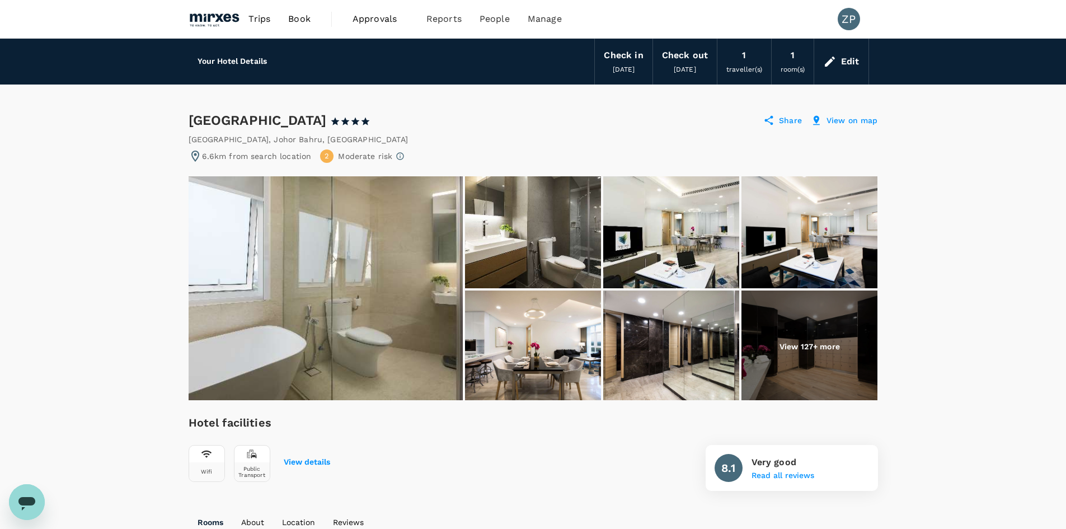
drag, startPoint x: 342, startPoint y: 119, endPoint x: 183, endPoint y: 119, distance: 158.9
copy div "Pinetree Marina Resort"
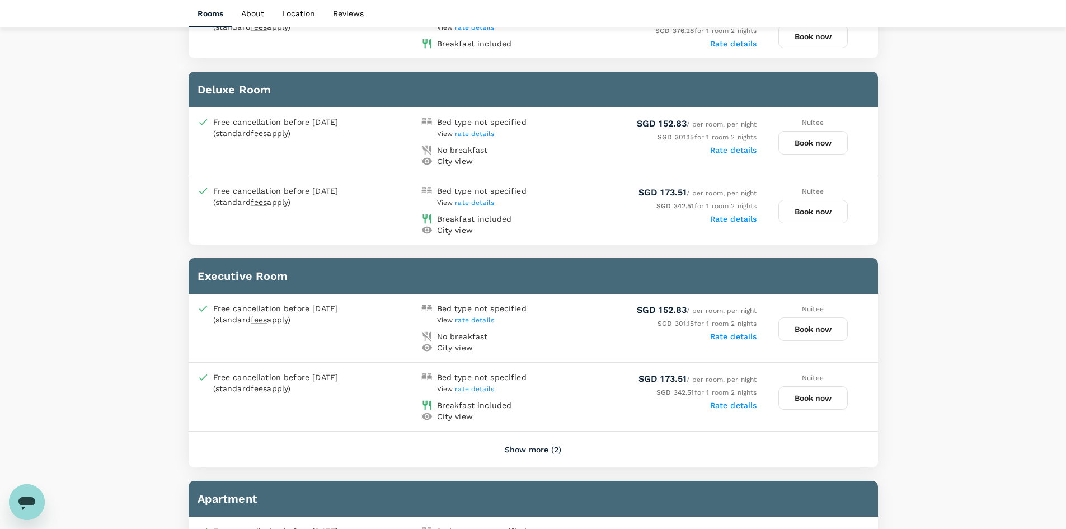
scroll to position [705, 0]
click at [479, 320] on span "rate details" at bounding box center [474, 319] width 39 height 8
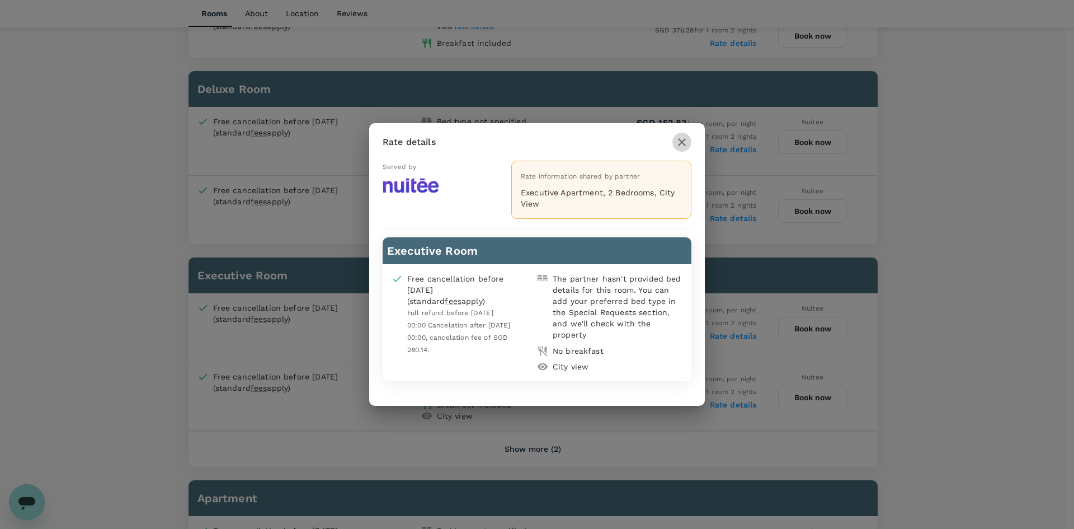
click at [684, 144] on icon "button" at bounding box center [681, 141] width 13 height 13
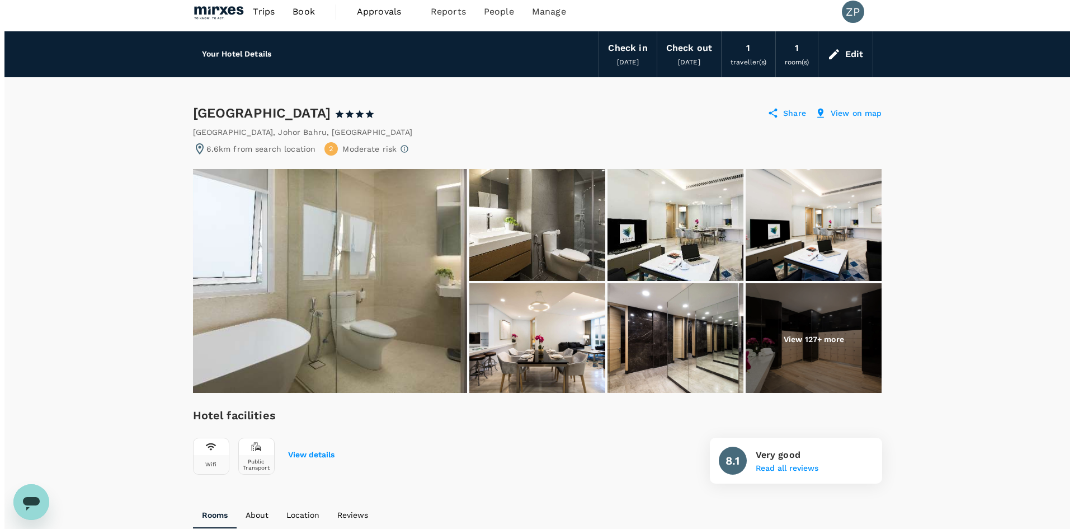
scroll to position [4, 0]
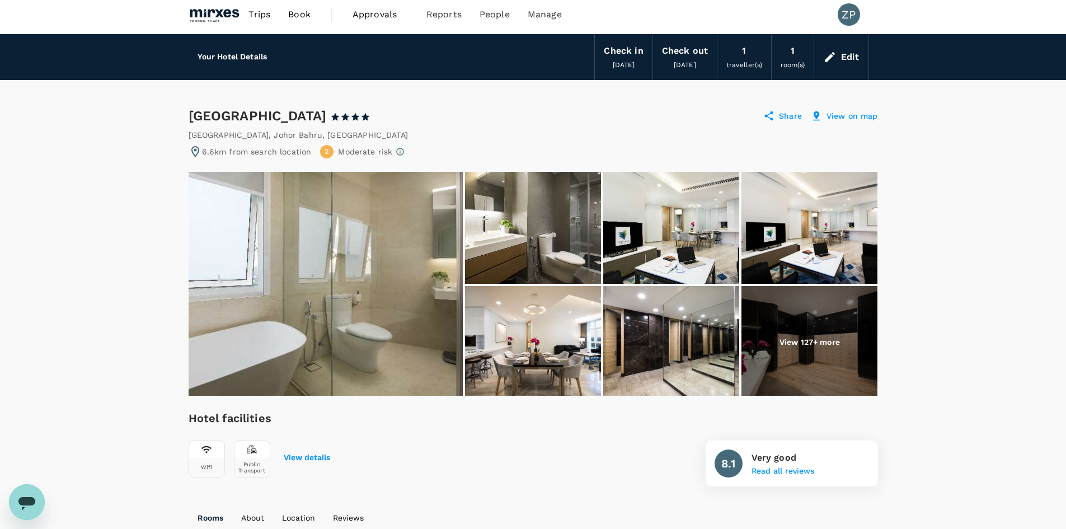
click at [311, 136] on div "Jalan Persiaran Tanjung , Johor Bahru , Malaysia" at bounding box center [298, 134] width 219 height 11
click at [824, 113] on div "View on map" at bounding box center [844, 115] width 67 height 11
click at [835, 117] on p "View on map" at bounding box center [851, 115] width 51 height 11
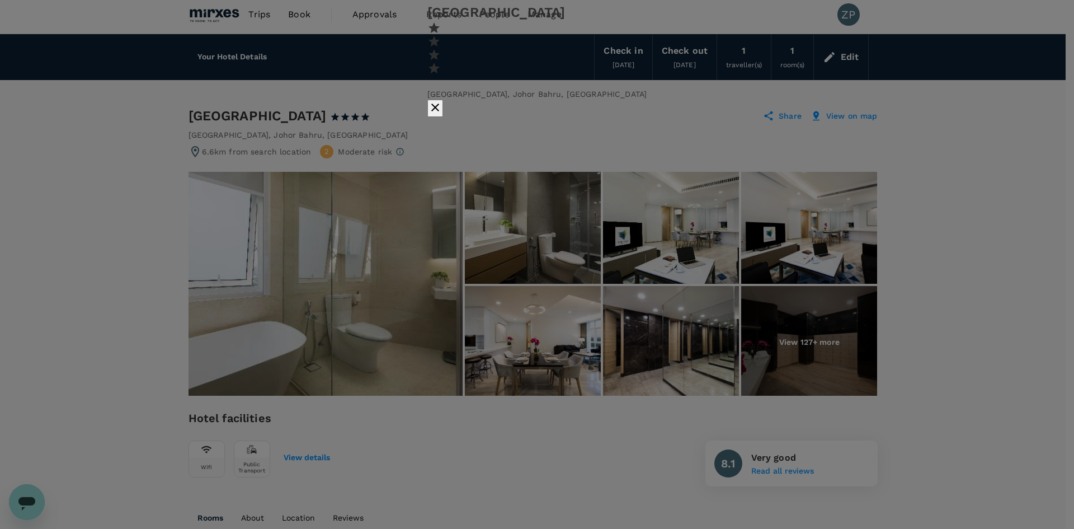
drag, startPoint x: 737, startPoint y: 385, endPoint x: 684, endPoint y: 228, distance: 166.3
click at [684, 228] on div at bounding box center [1023, 261] width 1074 height 604
drag, startPoint x: 727, startPoint y: 350, endPoint x: 467, endPoint y: 315, distance: 261.8
click at [467, 315] on div at bounding box center [829, 385] width 1074 height 604
drag, startPoint x: 517, startPoint y: 395, endPoint x: 494, endPoint y: 306, distance: 92.5
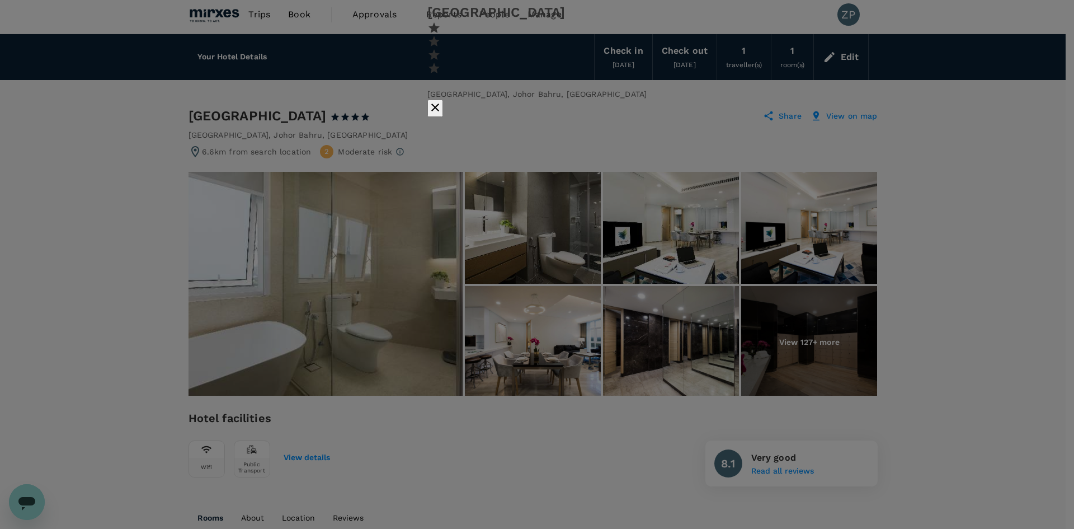
click at [494, 117] on div at bounding box center [537, 117] width 246 height 0
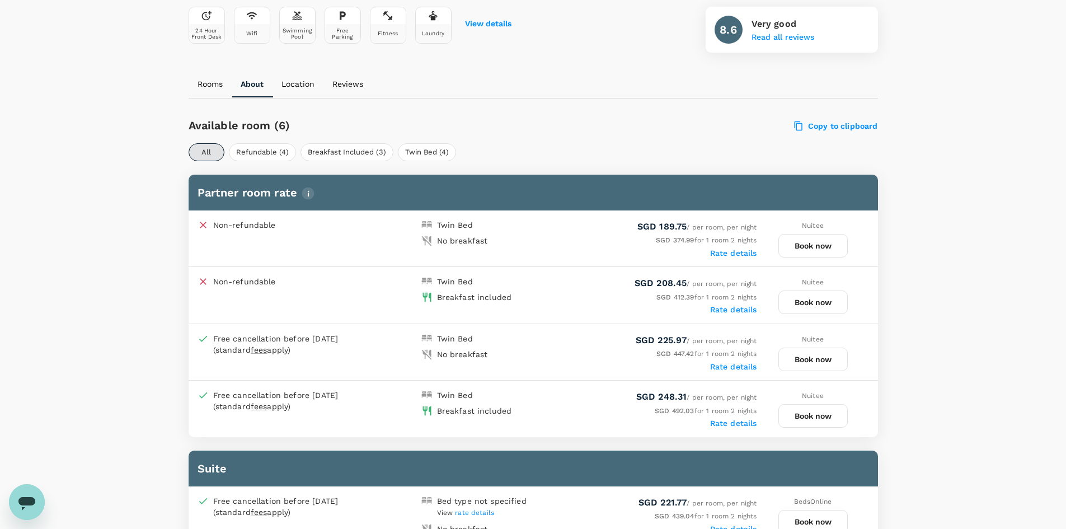
scroll to position [437, 0]
